Goal: Check status: Check status

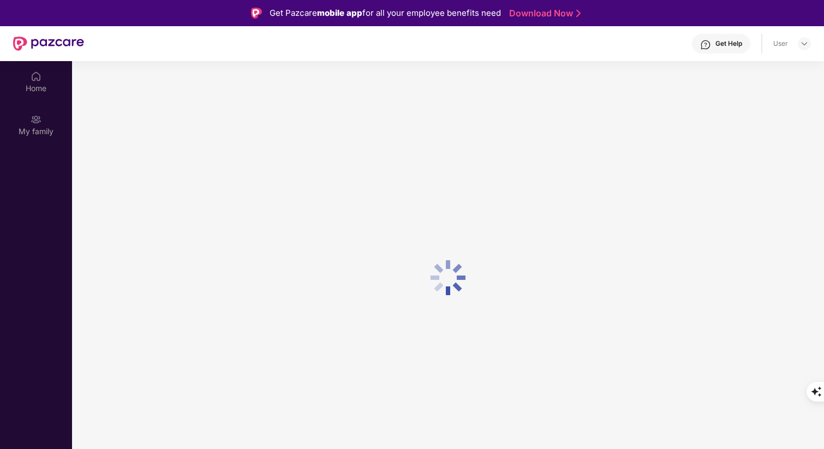
scroll to position [61, 0]
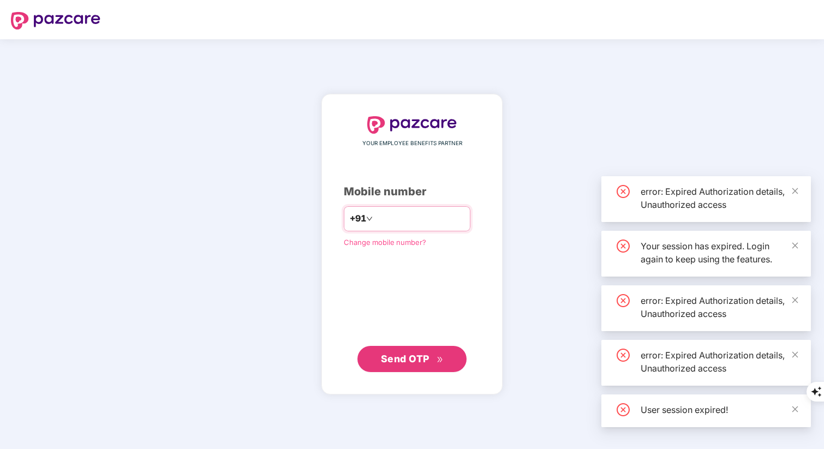
click at [385, 218] on input "number" at bounding box center [420, 218] width 90 height 17
type input "**********"
click at [421, 361] on span "Send OTP" at bounding box center [405, 358] width 49 height 11
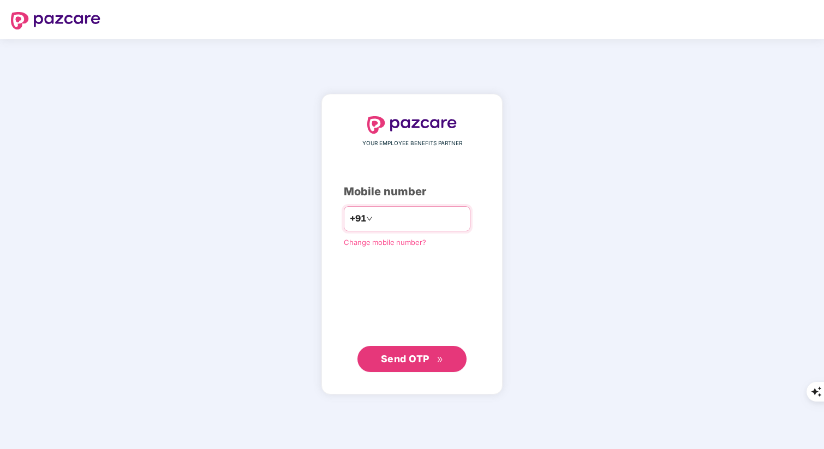
click at [408, 218] on input "number" at bounding box center [420, 218] width 90 height 17
type input "**********"
click at [414, 356] on span "Send OTP" at bounding box center [405, 358] width 49 height 11
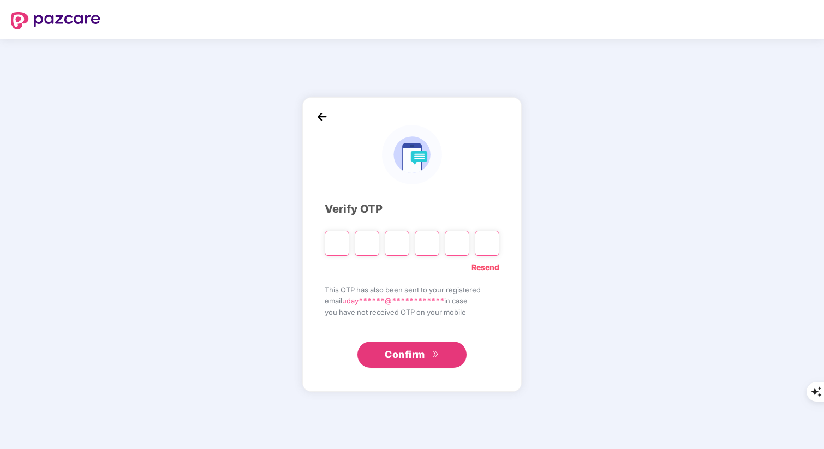
type input "*"
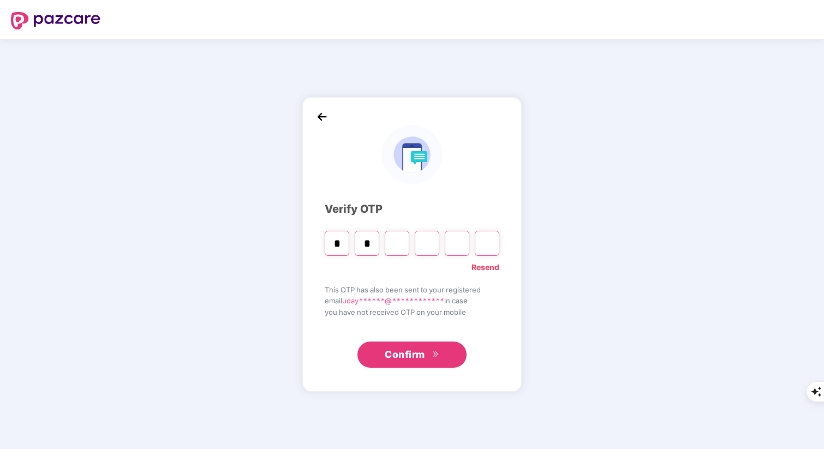
type input "*"
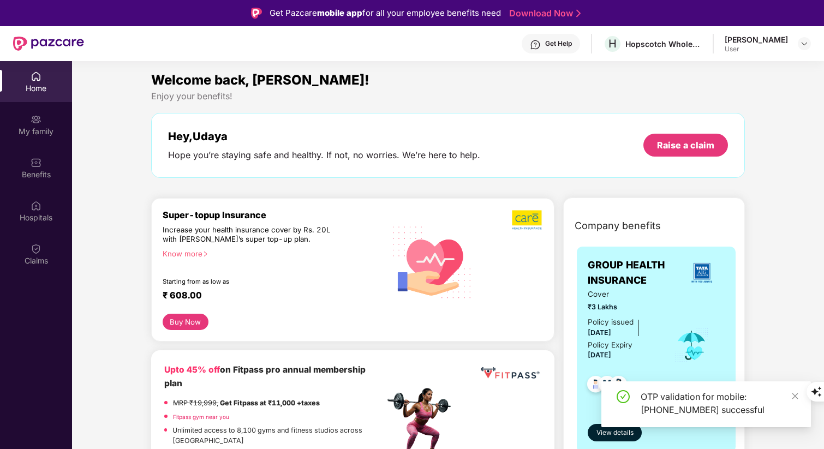
click at [375, 97] on div "Enjoy your benefits!" at bounding box center [448, 96] width 594 height 11
click at [41, 246] on img at bounding box center [36, 248] width 11 height 11
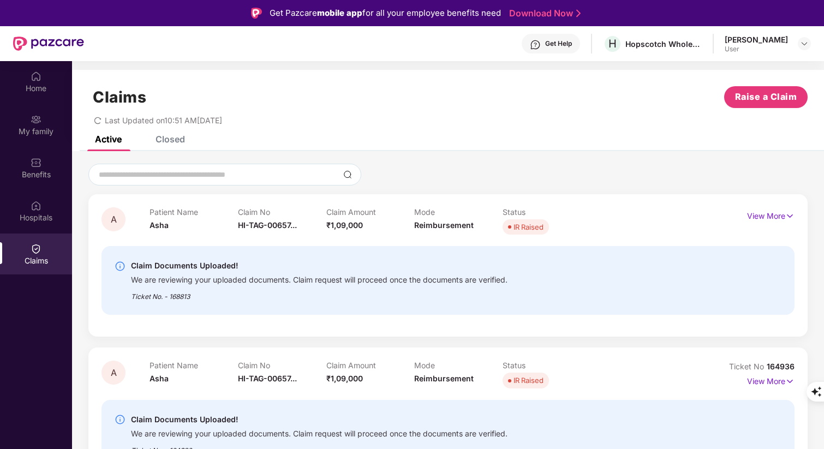
click at [459, 122] on div "Last Updated on 10:51 AM, 03 Sep 2025" at bounding box center [448, 116] width 720 height 17
click at [490, 125] on div "Claims Raise a Claim Last Updated on 10:51 AM, 03 Sep 2025" at bounding box center [448, 103] width 752 height 66
click at [447, 142] on div "Active Closed" at bounding box center [448, 143] width 752 height 15
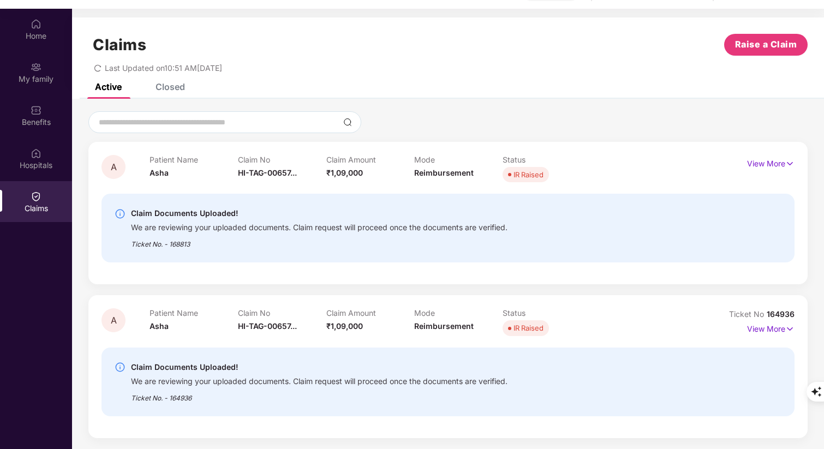
scroll to position [57, 0]
